Goal: Obtain resource: Download file/media

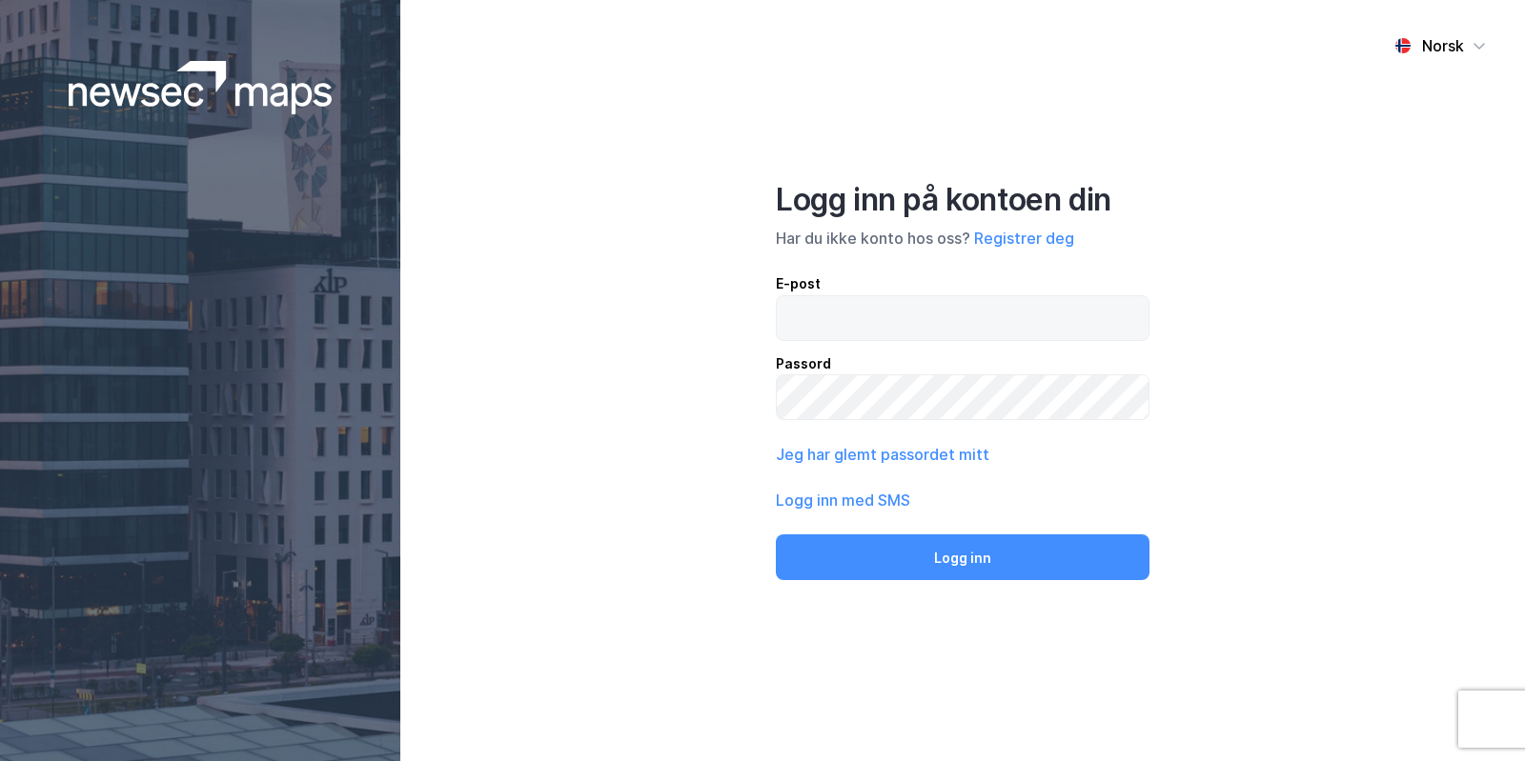
click at [886, 322] on input "email" at bounding box center [963, 318] width 372 height 44
type input "[EMAIL_ADDRESS][DOMAIN_NAME]"
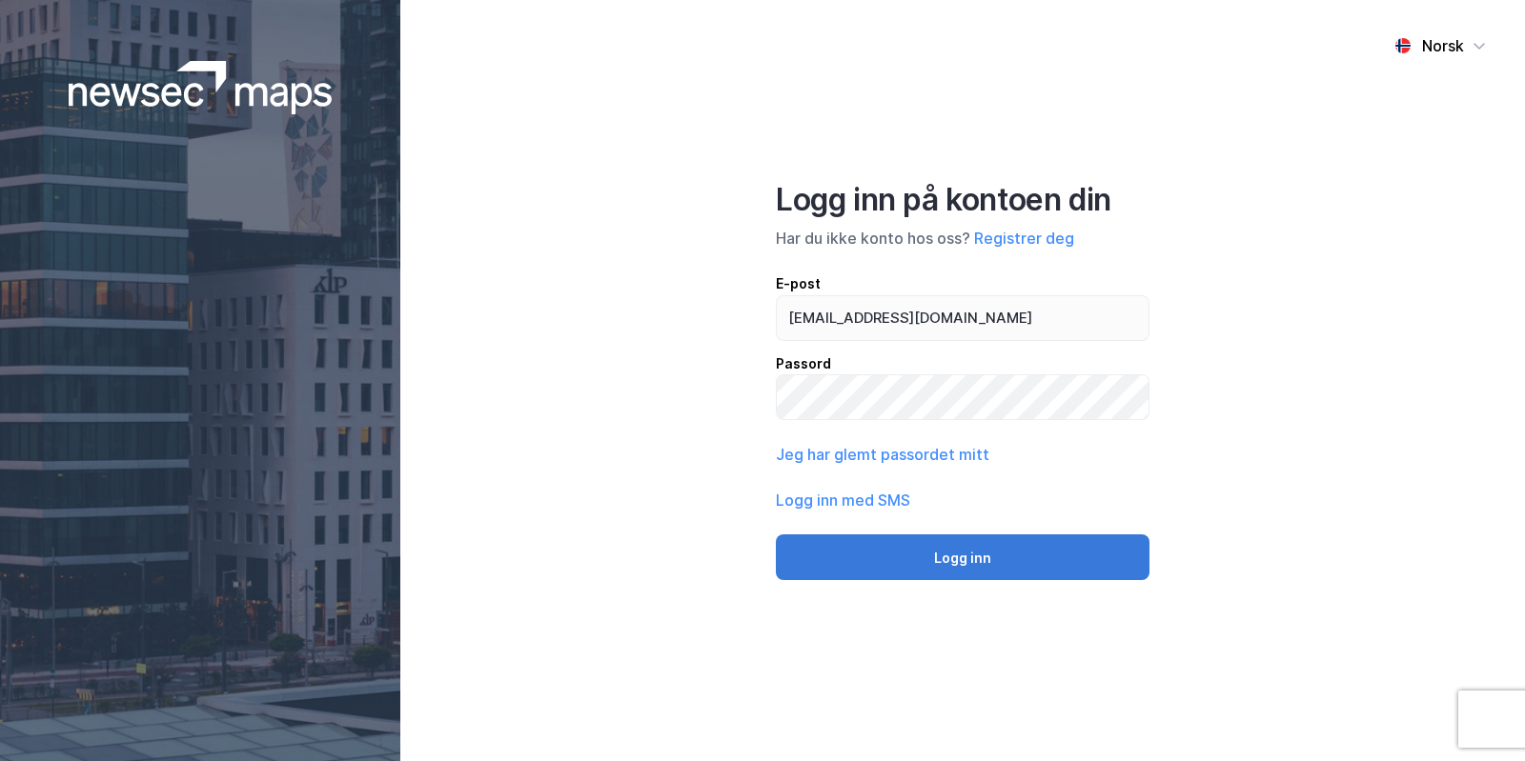
click at [1005, 546] on button "Logg inn" at bounding box center [963, 558] width 374 height 46
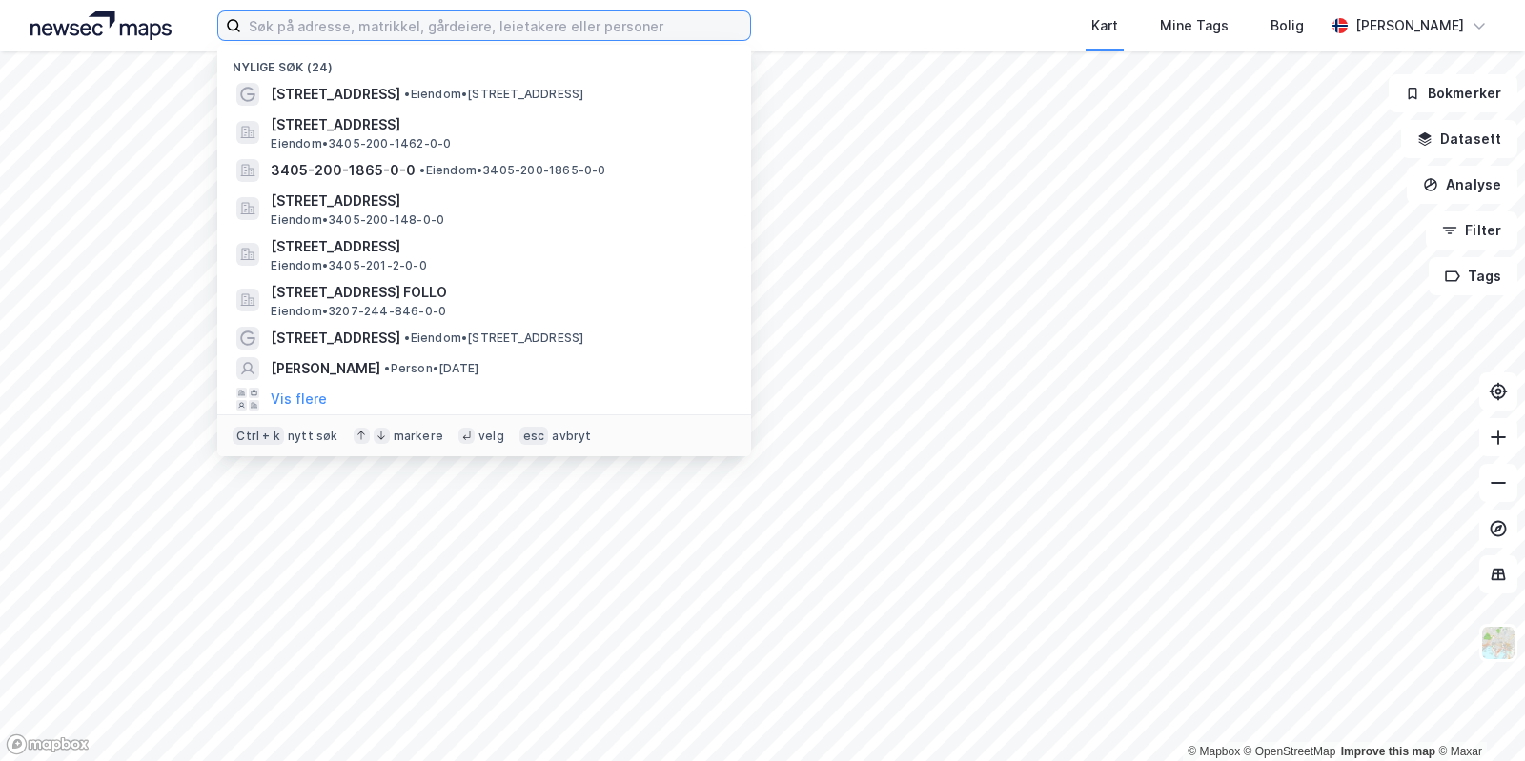
click at [545, 35] on input at bounding box center [495, 25] width 509 height 29
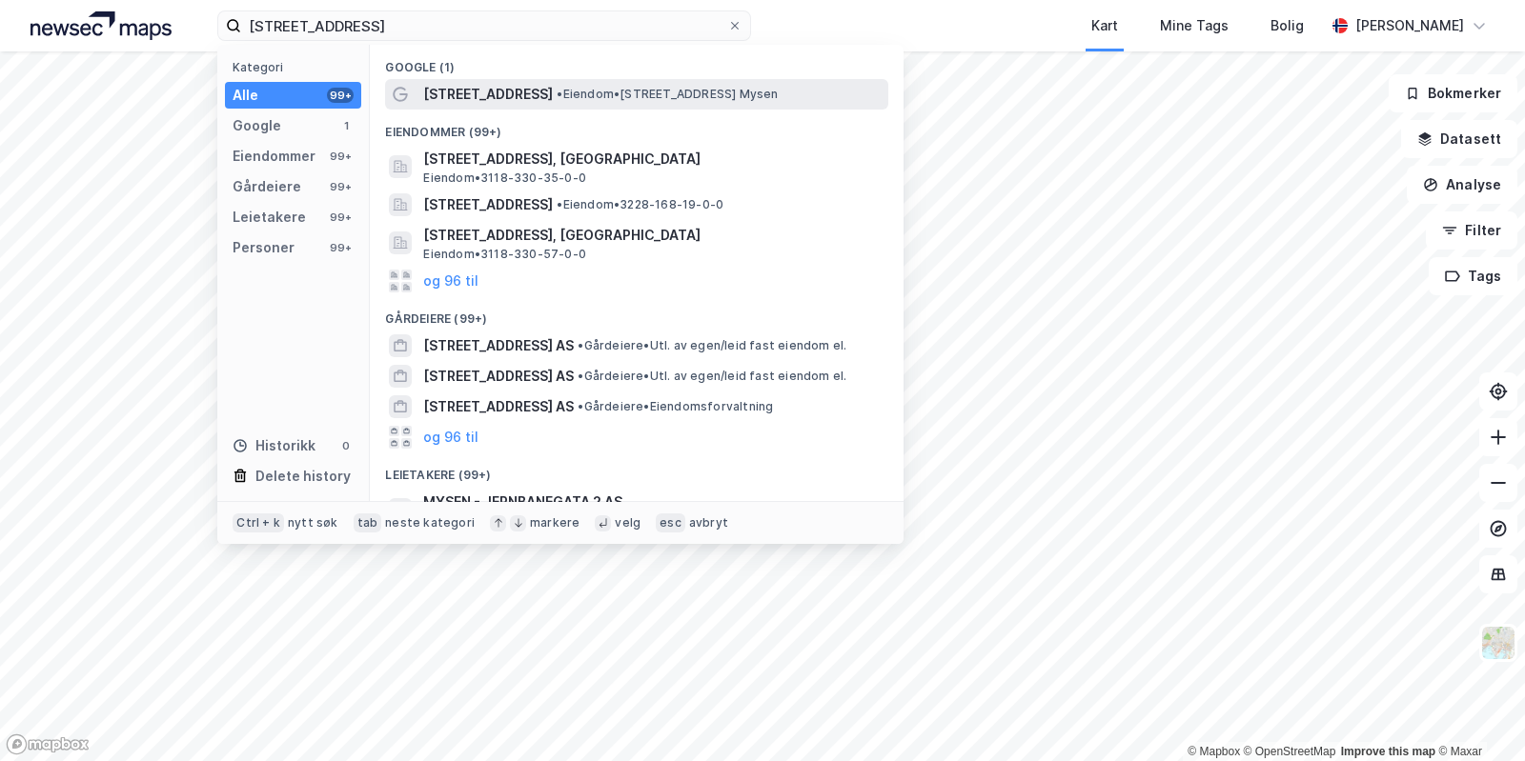
click at [702, 97] on span "• Eiendom • [STREET_ADDRESS]" at bounding box center [667, 94] width 221 height 15
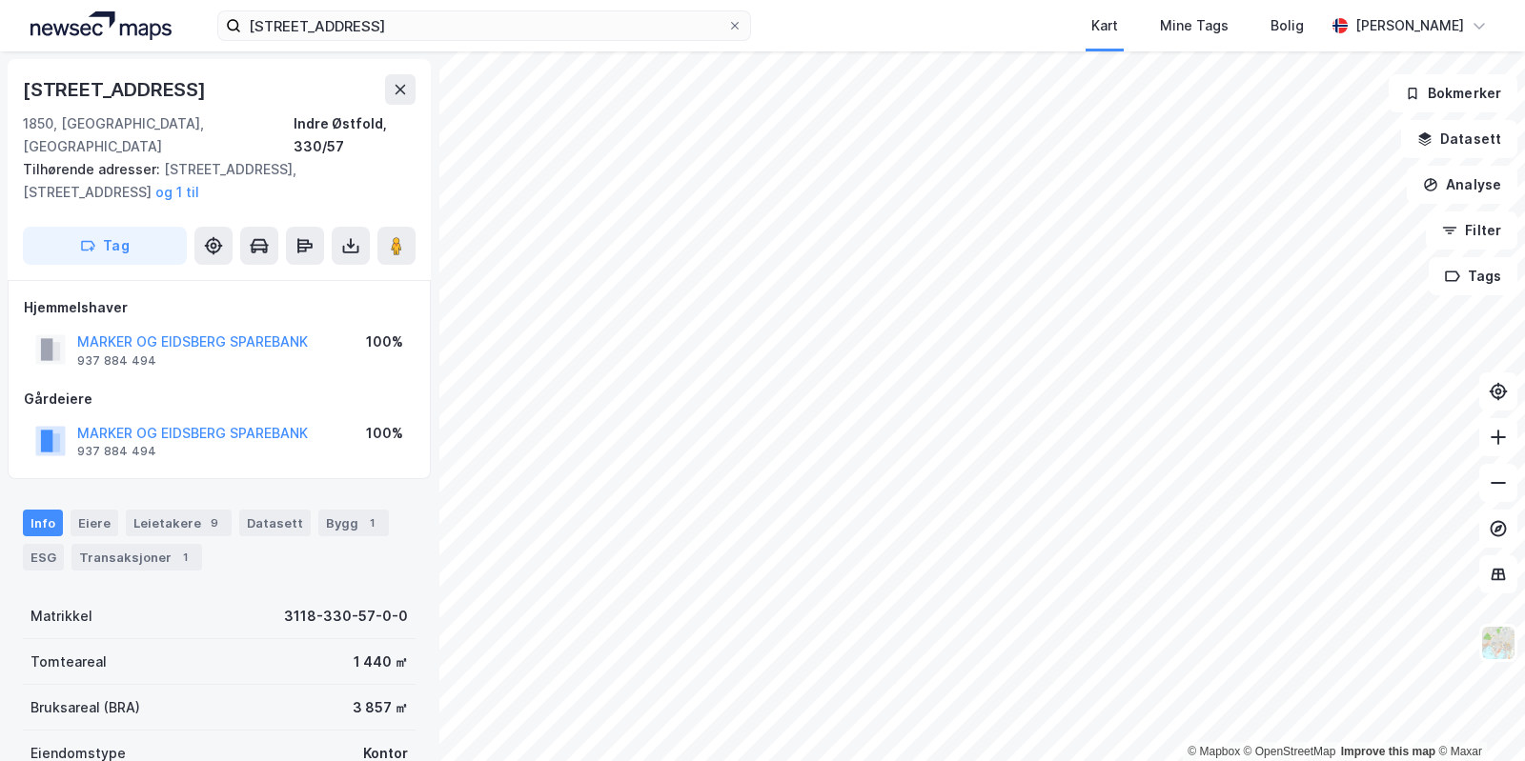
click at [485, 42] on div "[STREET_ADDRESS], mysen Kart Mine Tags Bolig [PERSON_NAME]" at bounding box center [762, 25] width 1525 height 51
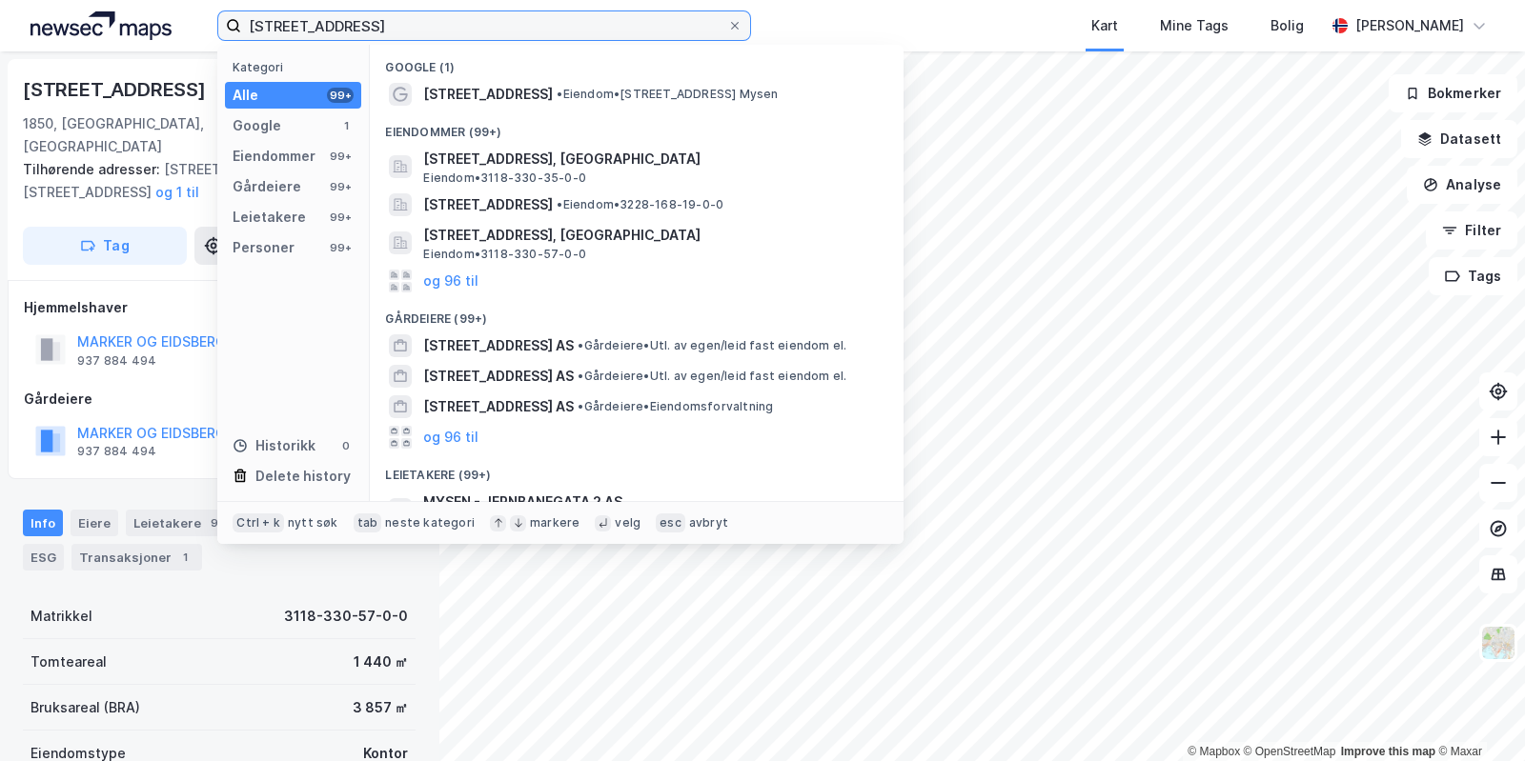
click at [364, 27] on input "[STREET_ADDRESS]" at bounding box center [484, 25] width 486 height 29
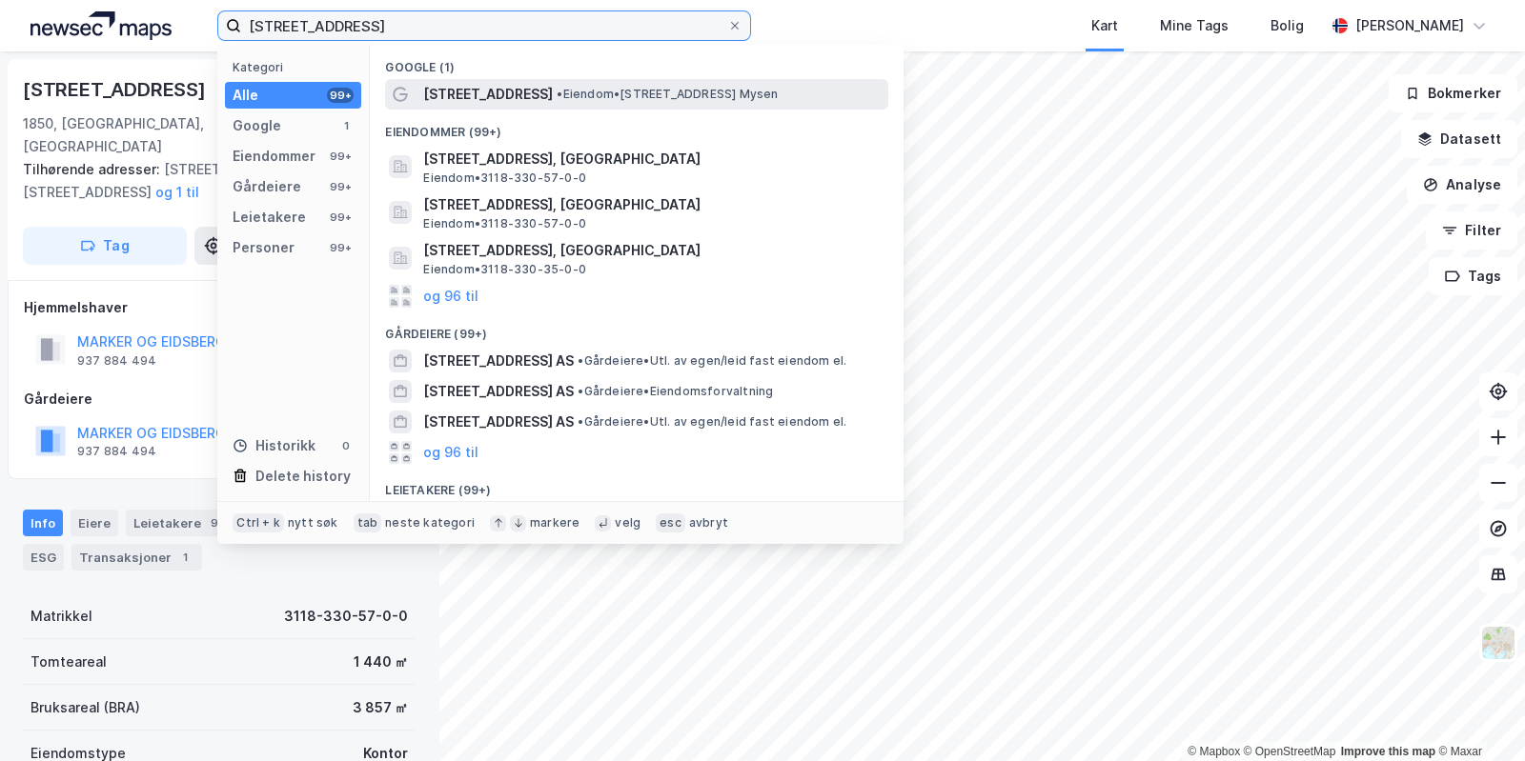
type input "[STREET_ADDRESS]"
click at [493, 92] on span "[STREET_ADDRESS]" at bounding box center [488, 94] width 130 height 23
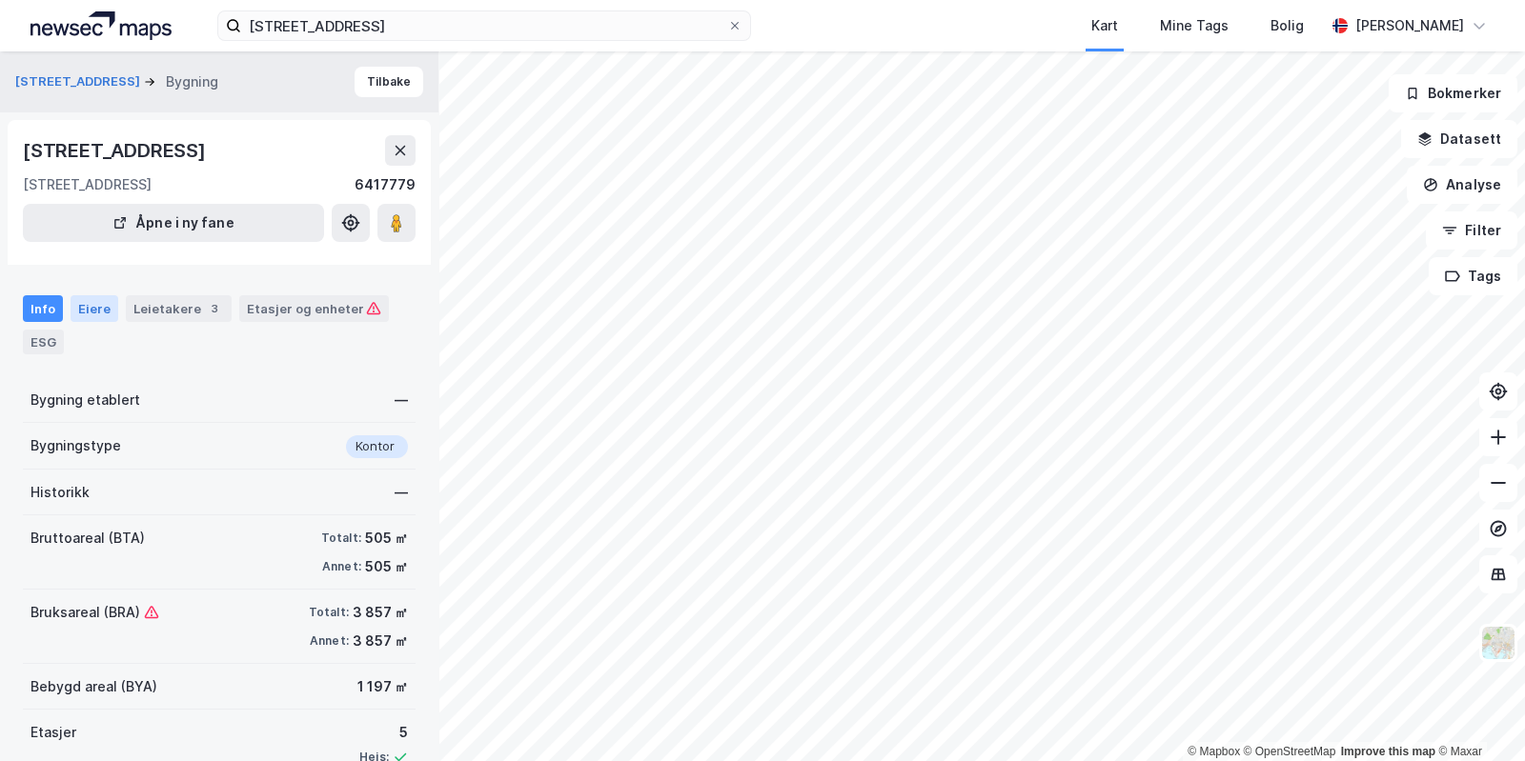
click at [89, 312] on div "Eiere" at bounding box center [95, 308] width 48 height 27
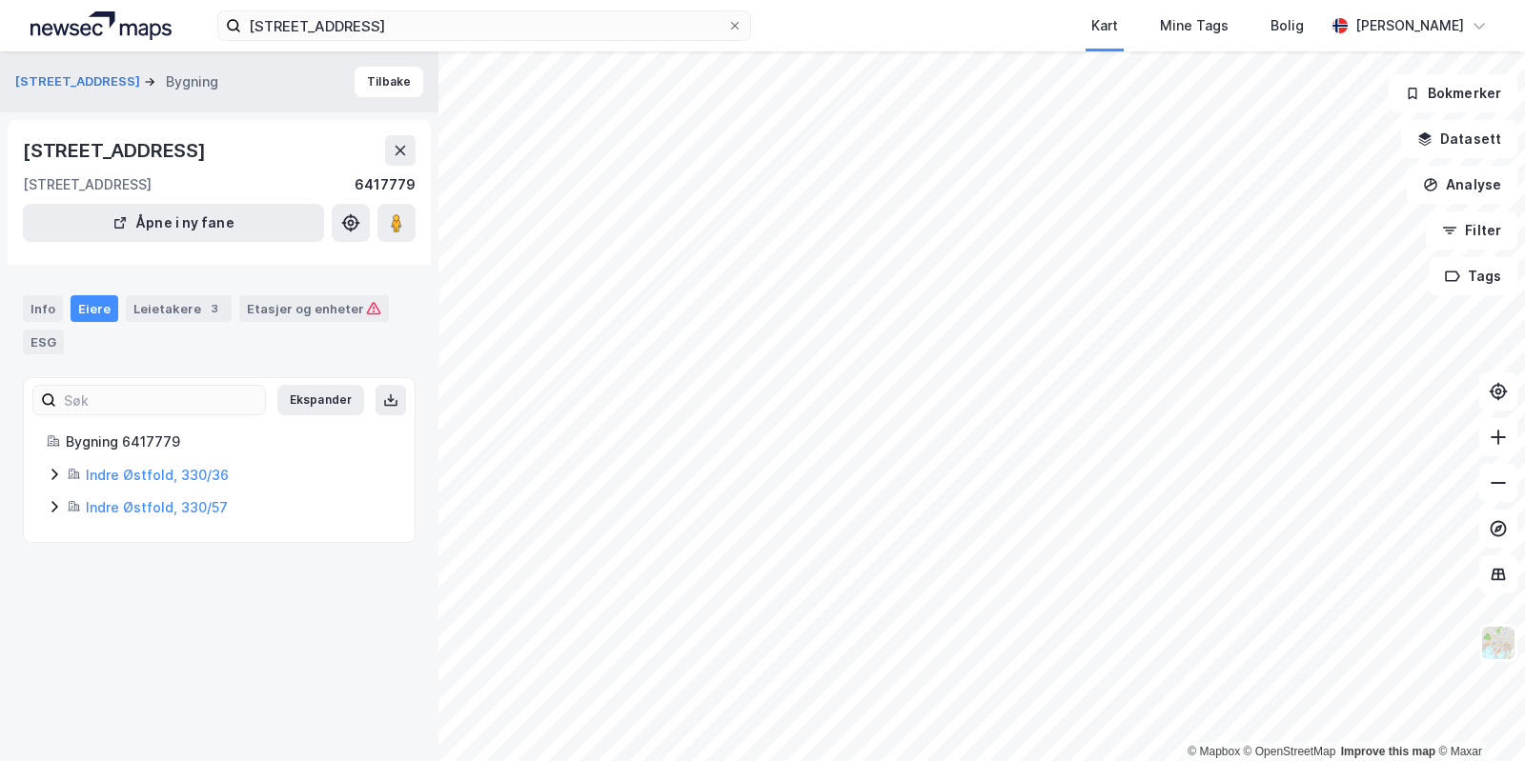
click at [48, 512] on icon at bounding box center [54, 506] width 15 height 15
click at [48, 474] on icon at bounding box center [54, 474] width 15 height 15
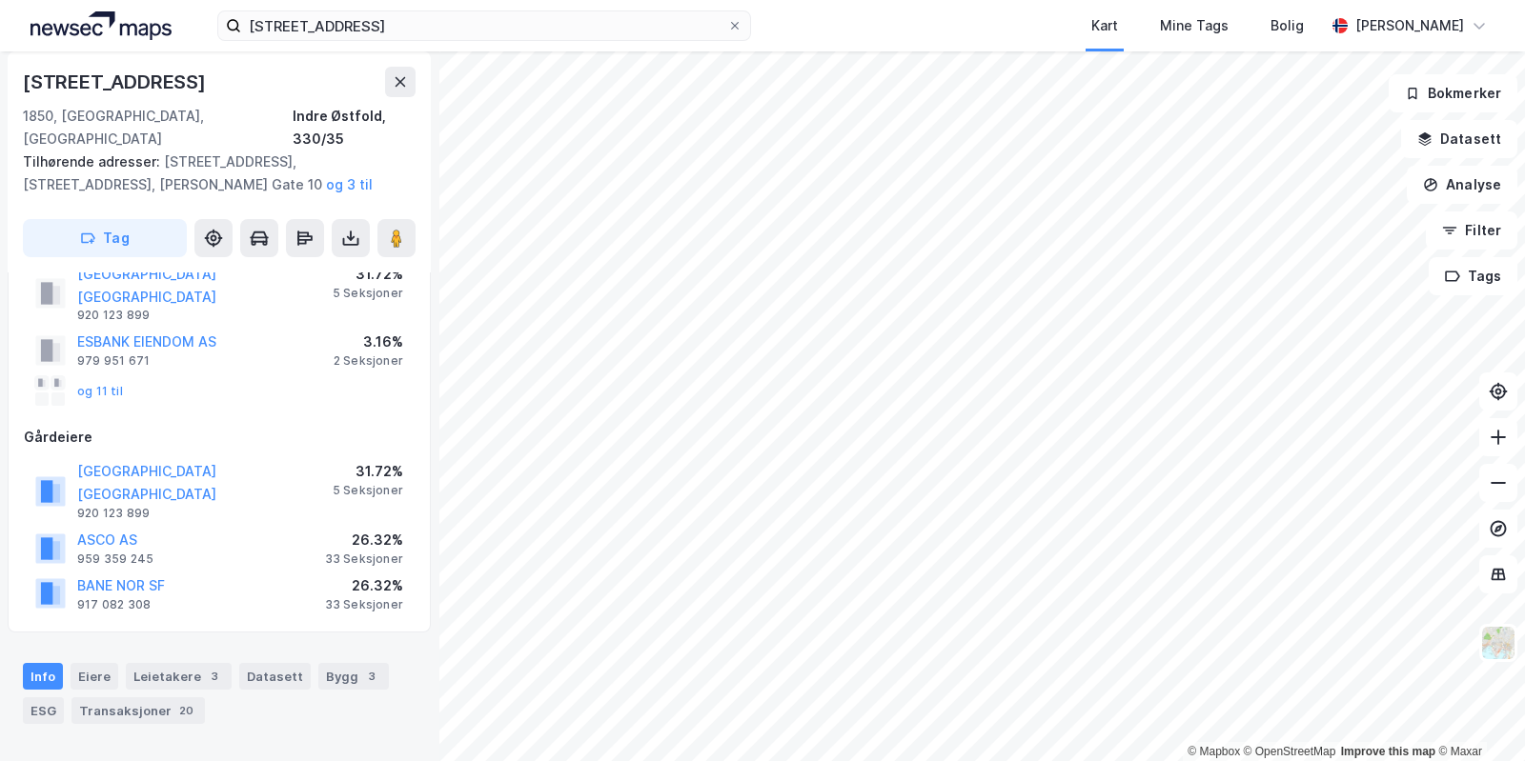
scroll to position [240, 0]
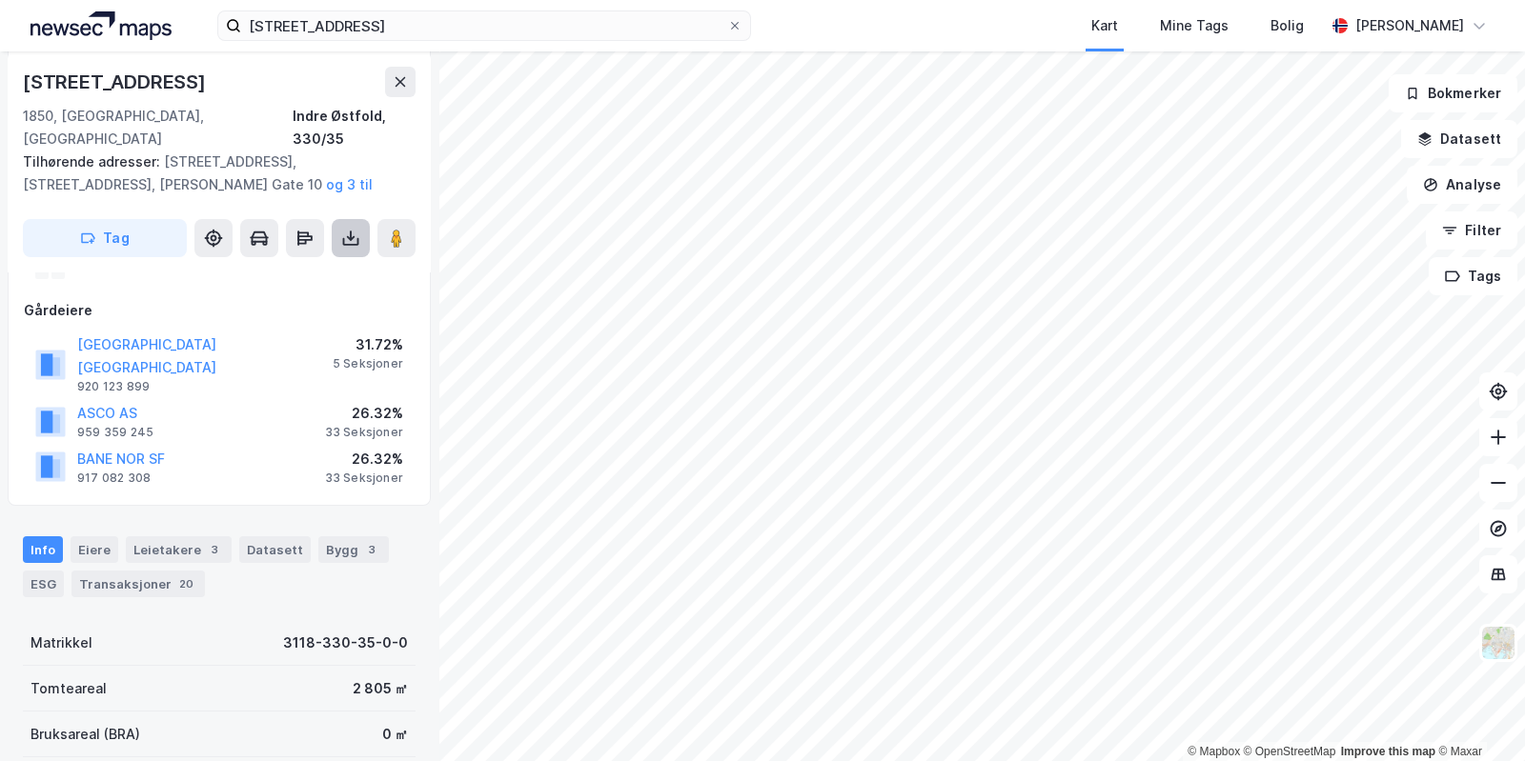
click at [339, 219] on button at bounding box center [351, 238] width 38 height 38
click at [334, 261] on div "Last ned grunnbok" at bounding box center [268, 276] width 203 height 30
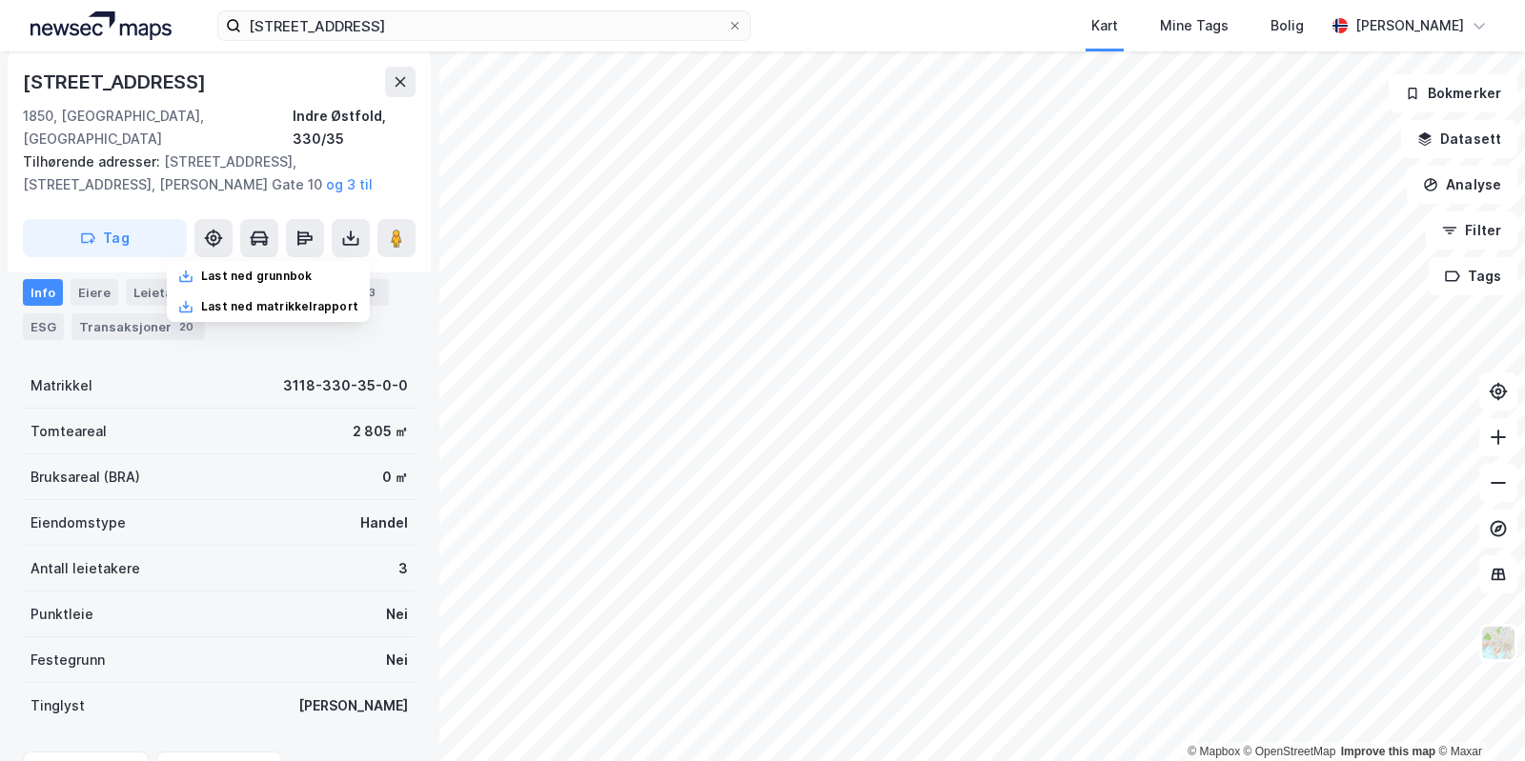
scroll to position [457, 0]
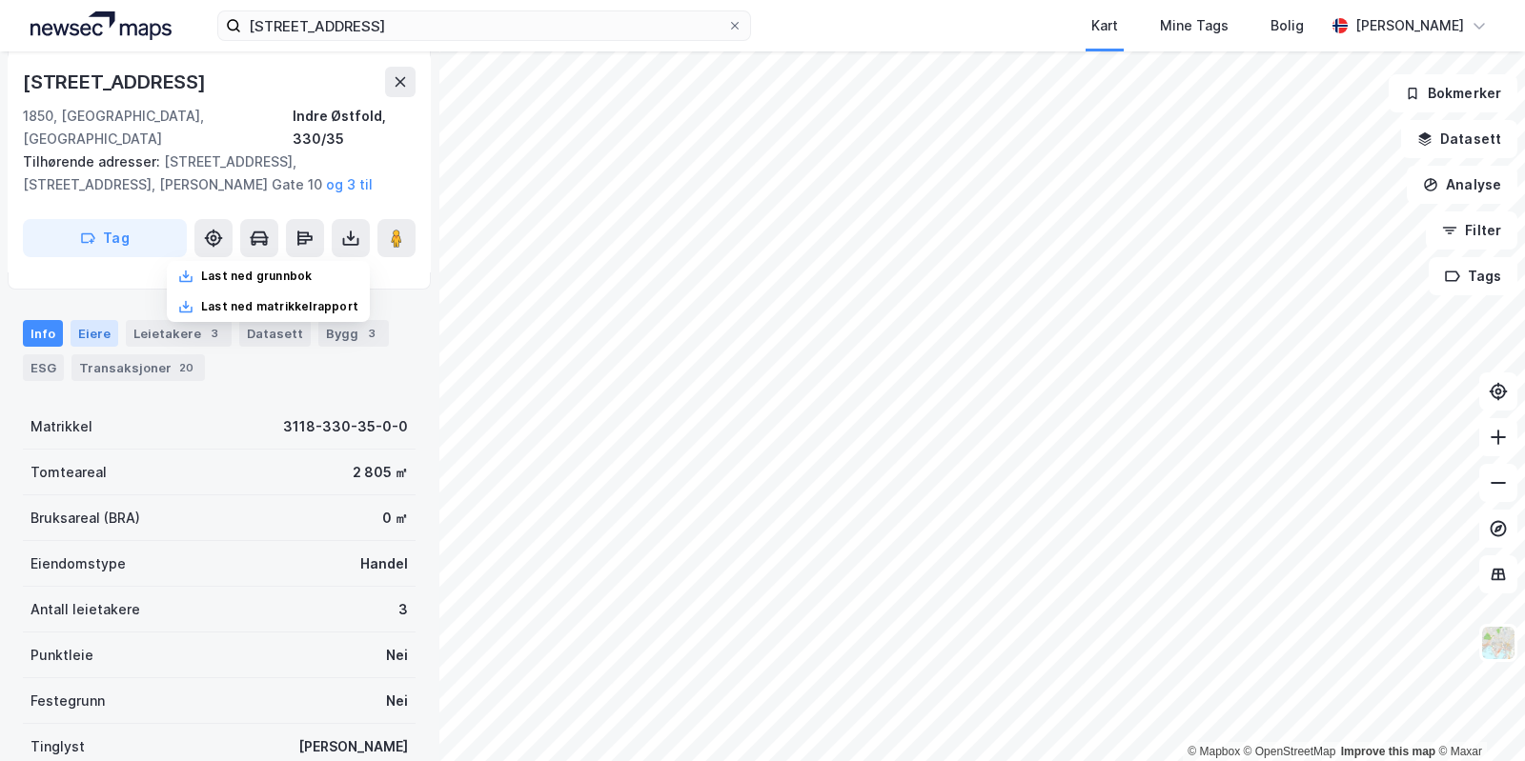
click at [98, 320] on div "Eiere" at bounding box center [95, 333] width 48 height 27
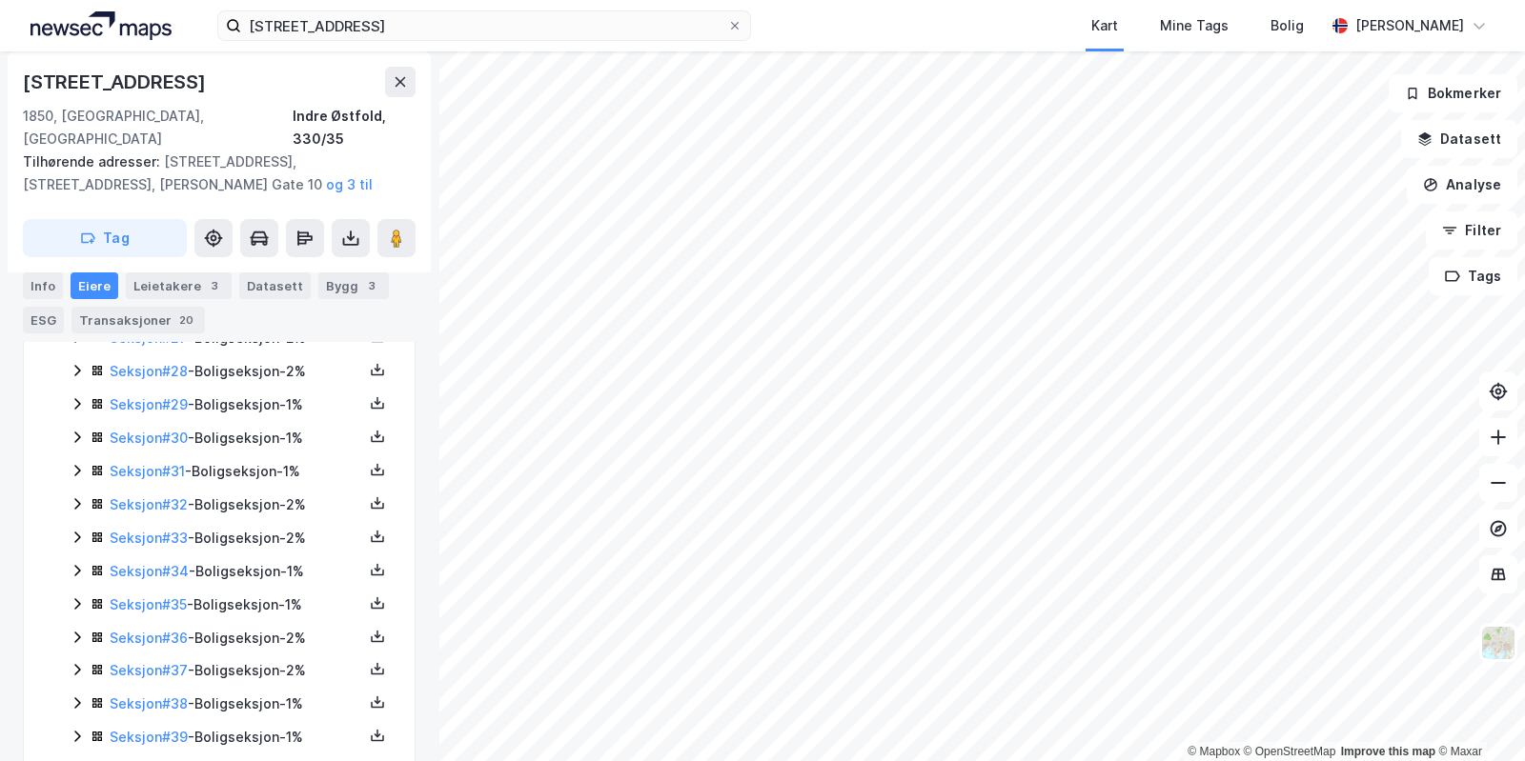
scroll to position [1529, 0]
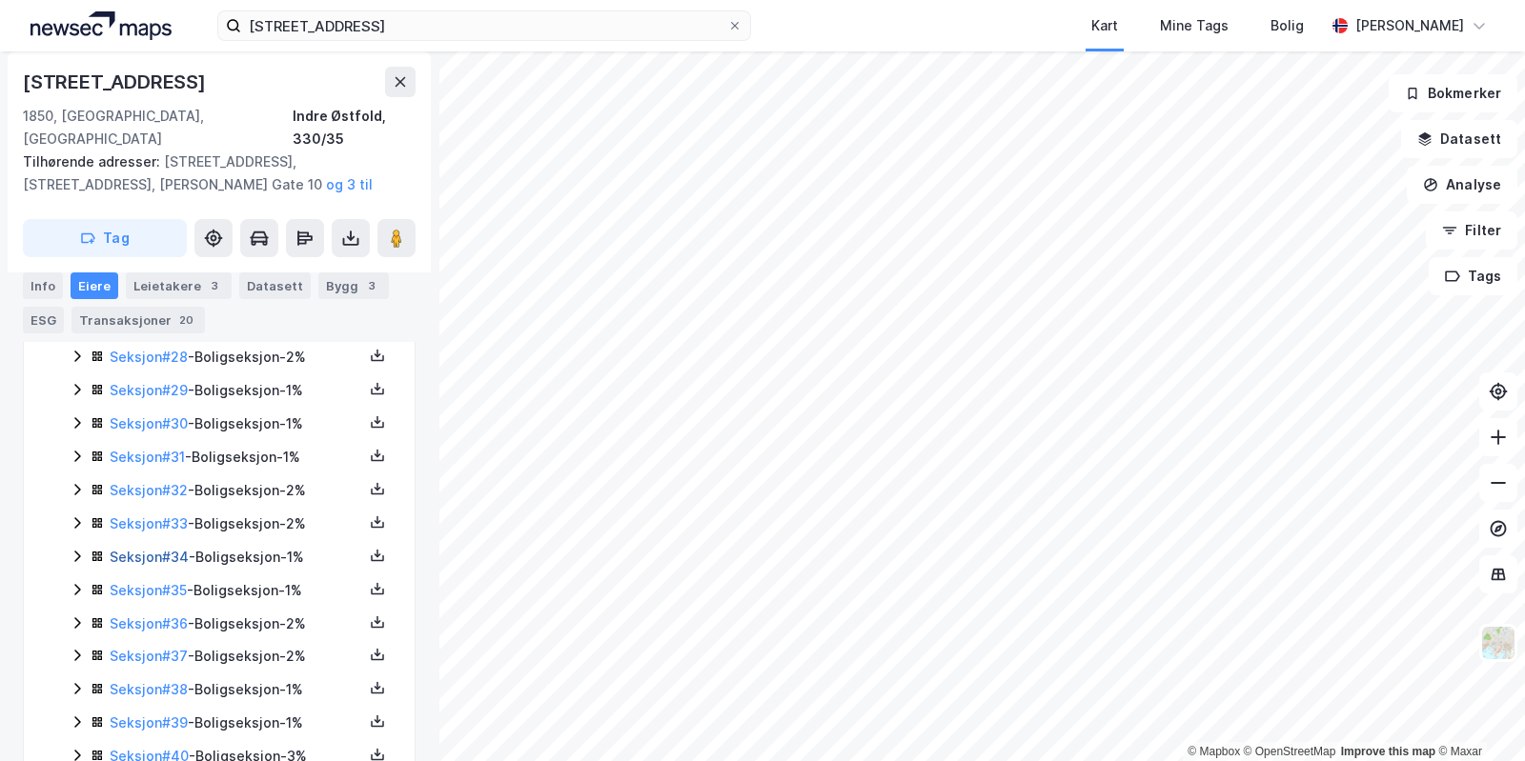
click at [147, 549] on link "Seksjon # 34" at bounding box center [149, 557] width 79 height 16
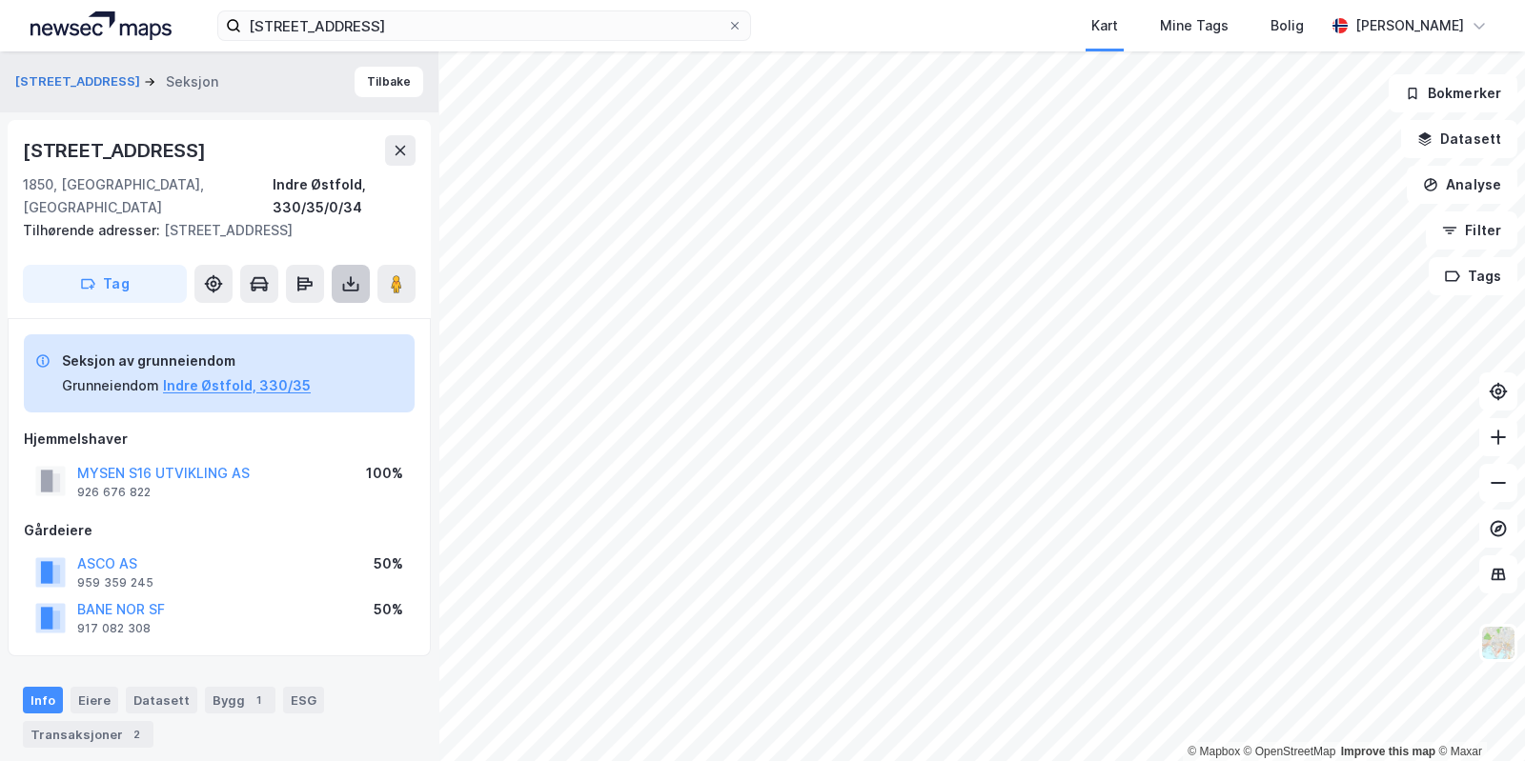
click at [348, 265] on button at bounding box center [351, 284] width 38 height 38
click at [332, 307] on div "Last ned grunnbok" at bounding box center [268, 322] width 203 height 30
